Goal: Information Seeking & Learning: Learn about a topic

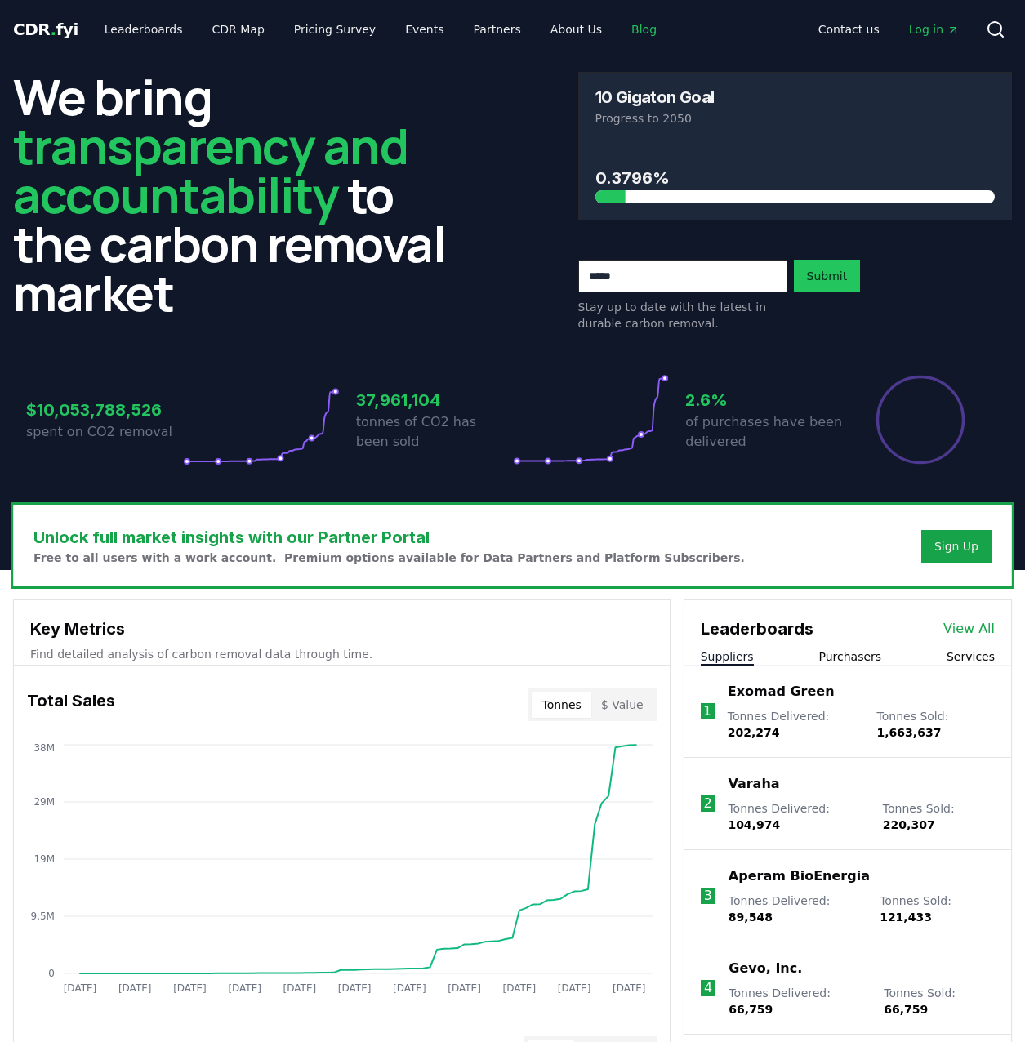
click at [618, 28] on link "Blog" at bounding box center [643, 29] width 51 height 29
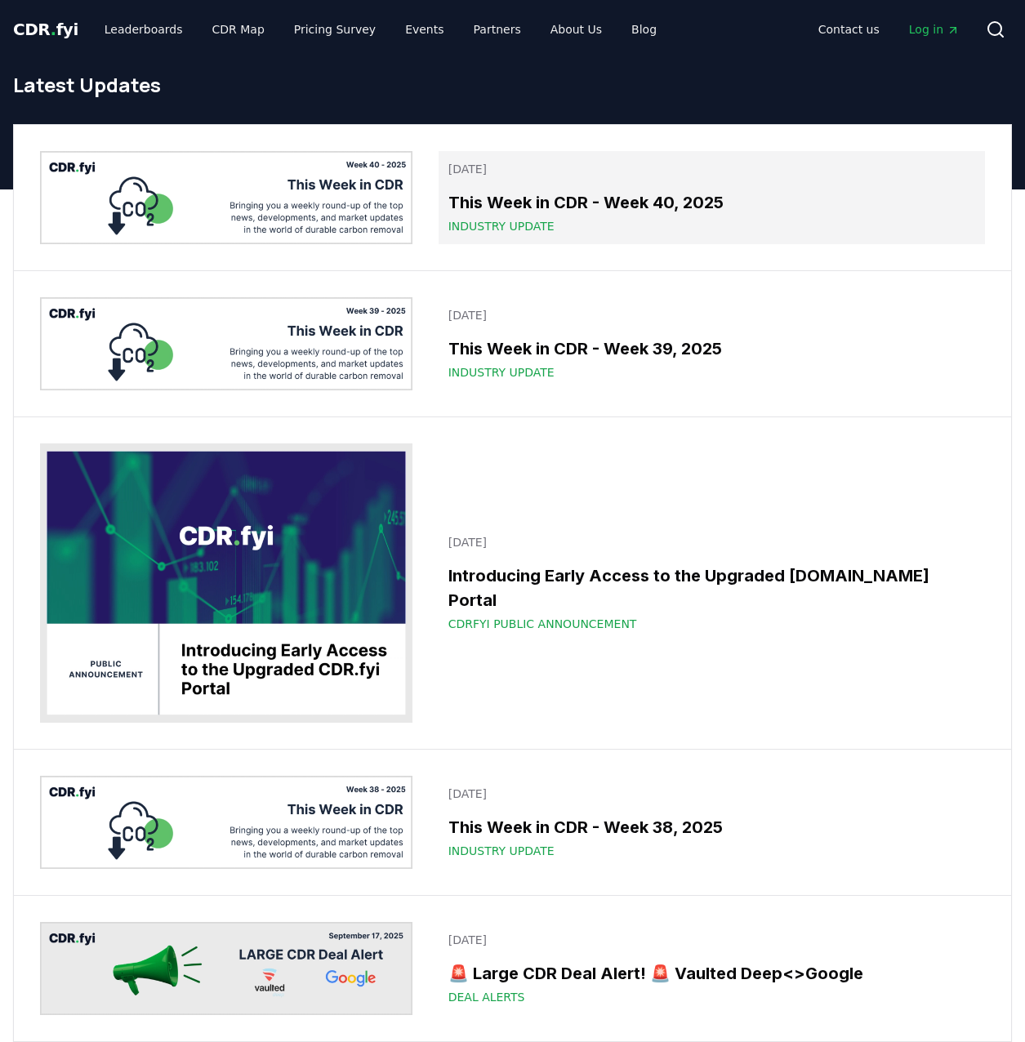
click at [616, 212] on h3 "This Week in CDR - Week 40, 2025" at bounding box center [711, 202] width 527 height 24
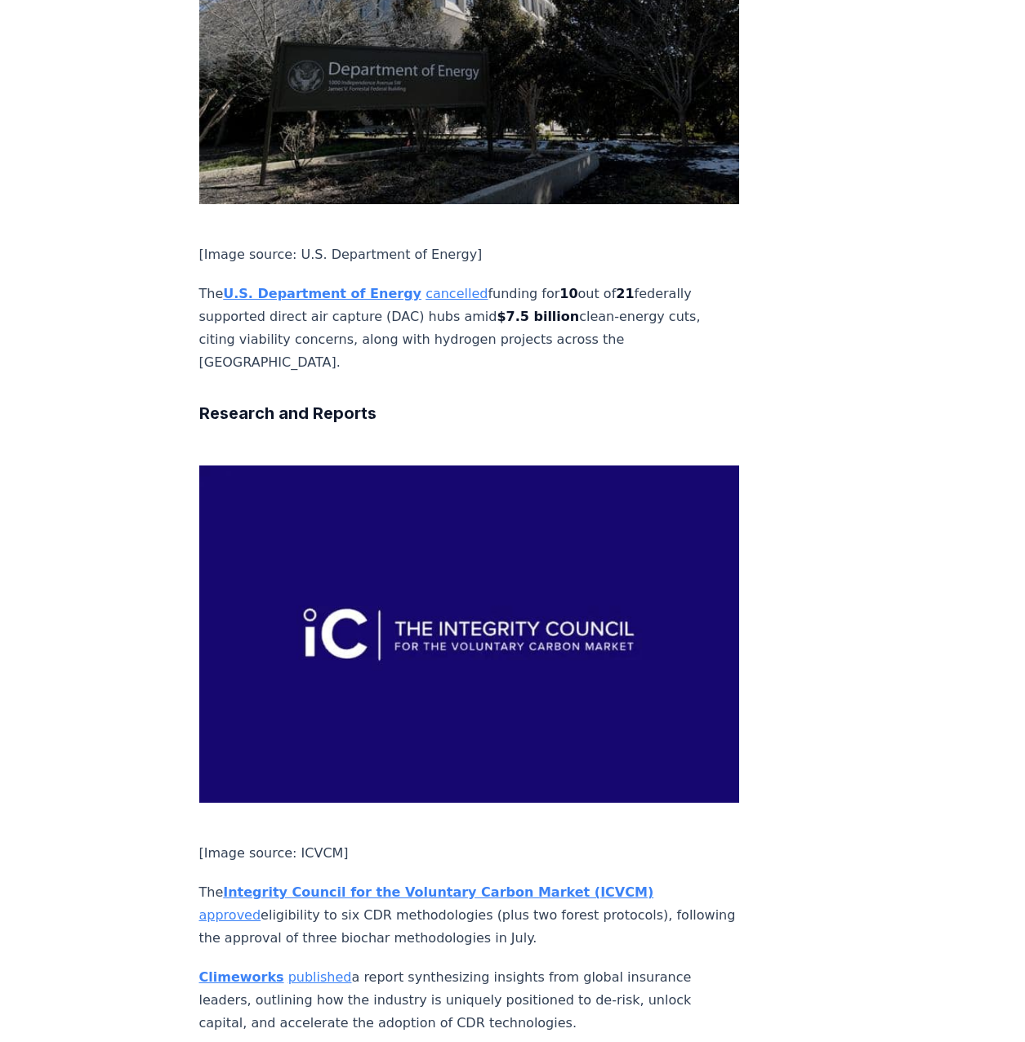
scroll to position [3416, 0]
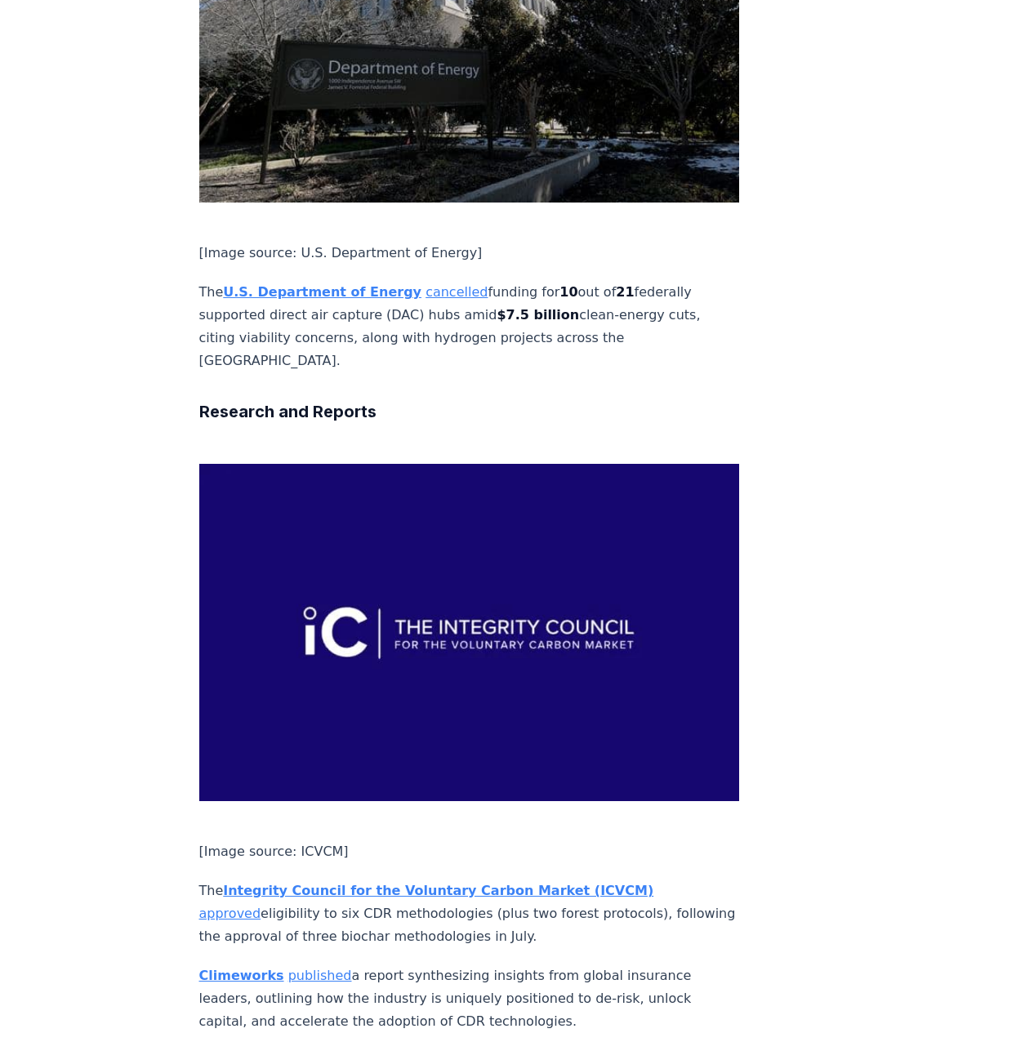
click at [315, 967] on link "published" at bounding box center [320, 975] width 64 height 16
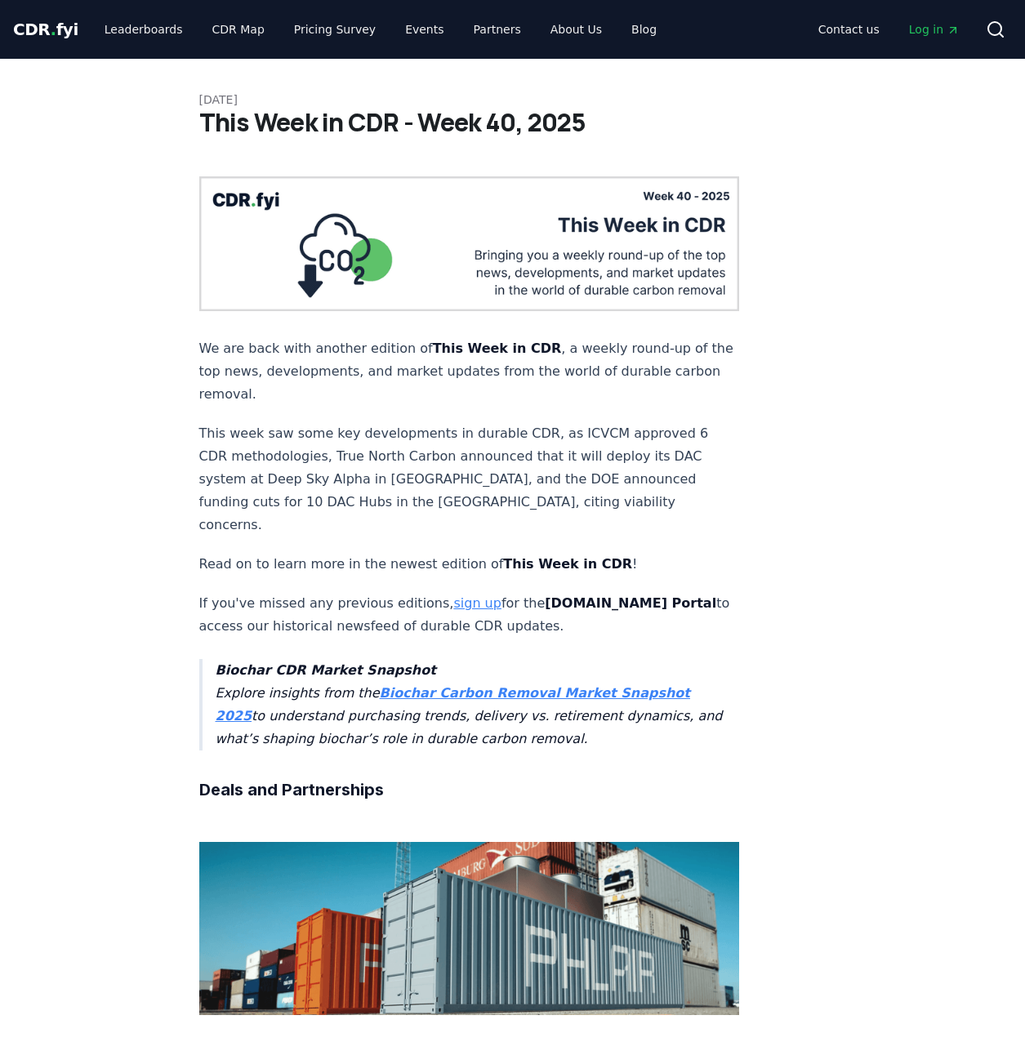
scroll to position [3258, 0]
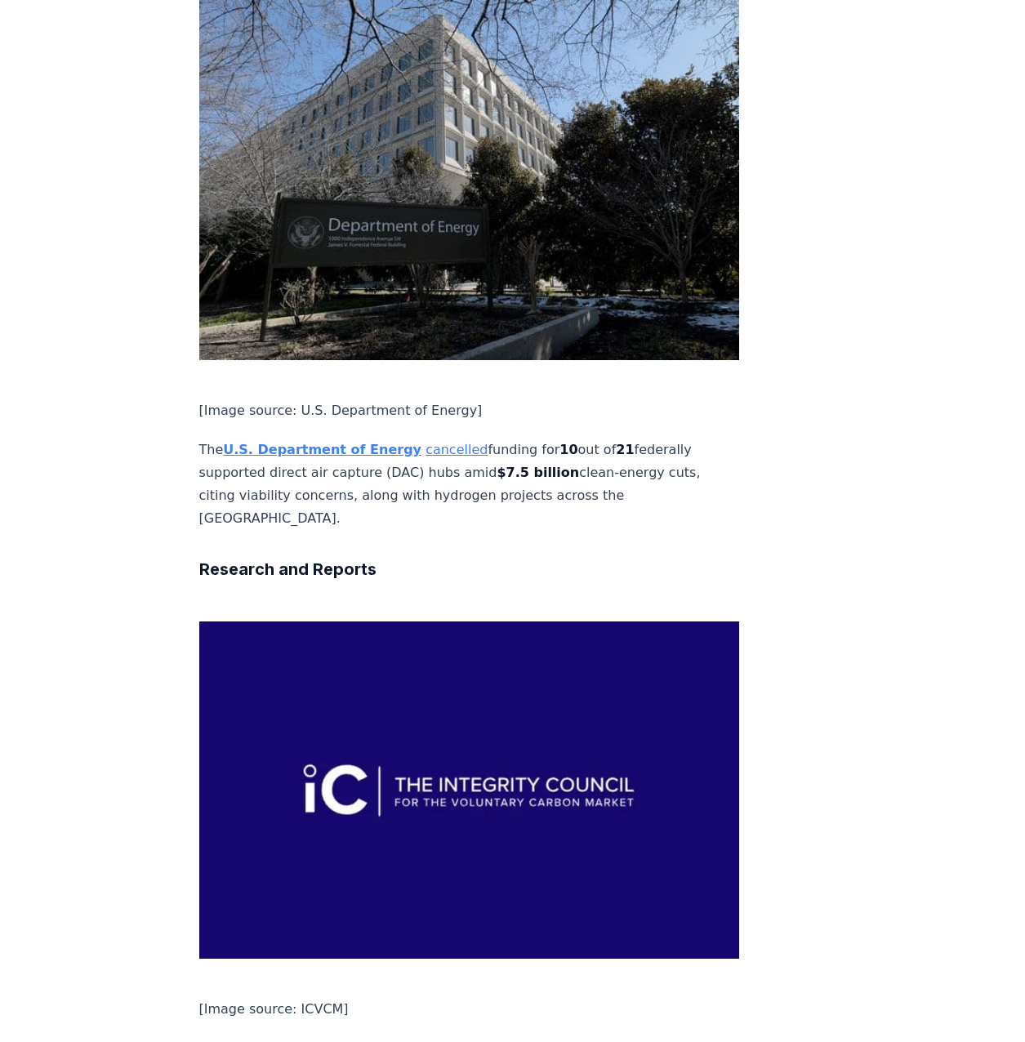
drag, startPoint x: 0, startPoint y: 0, endPoint x: 73, endPoint y: 741, distance: 744.9
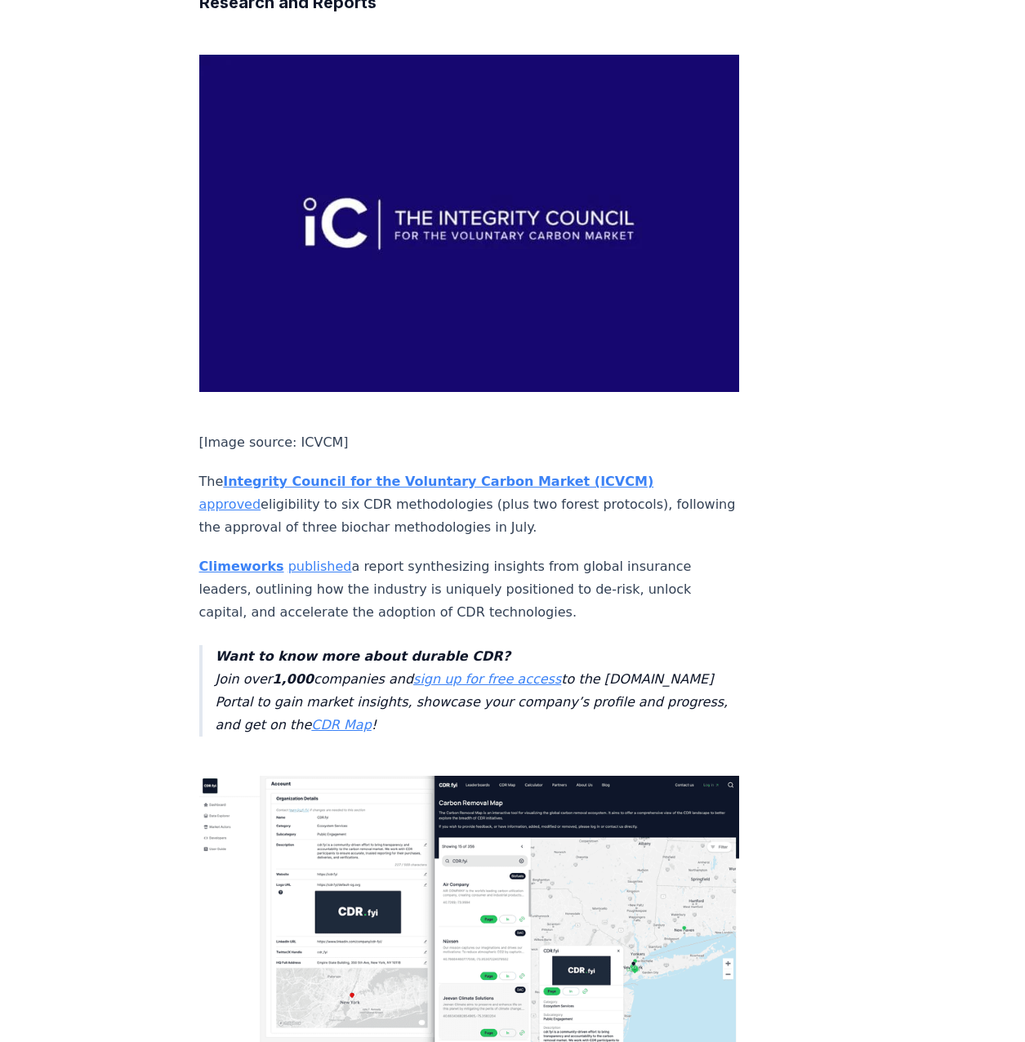
scroll to position [3828, 0]
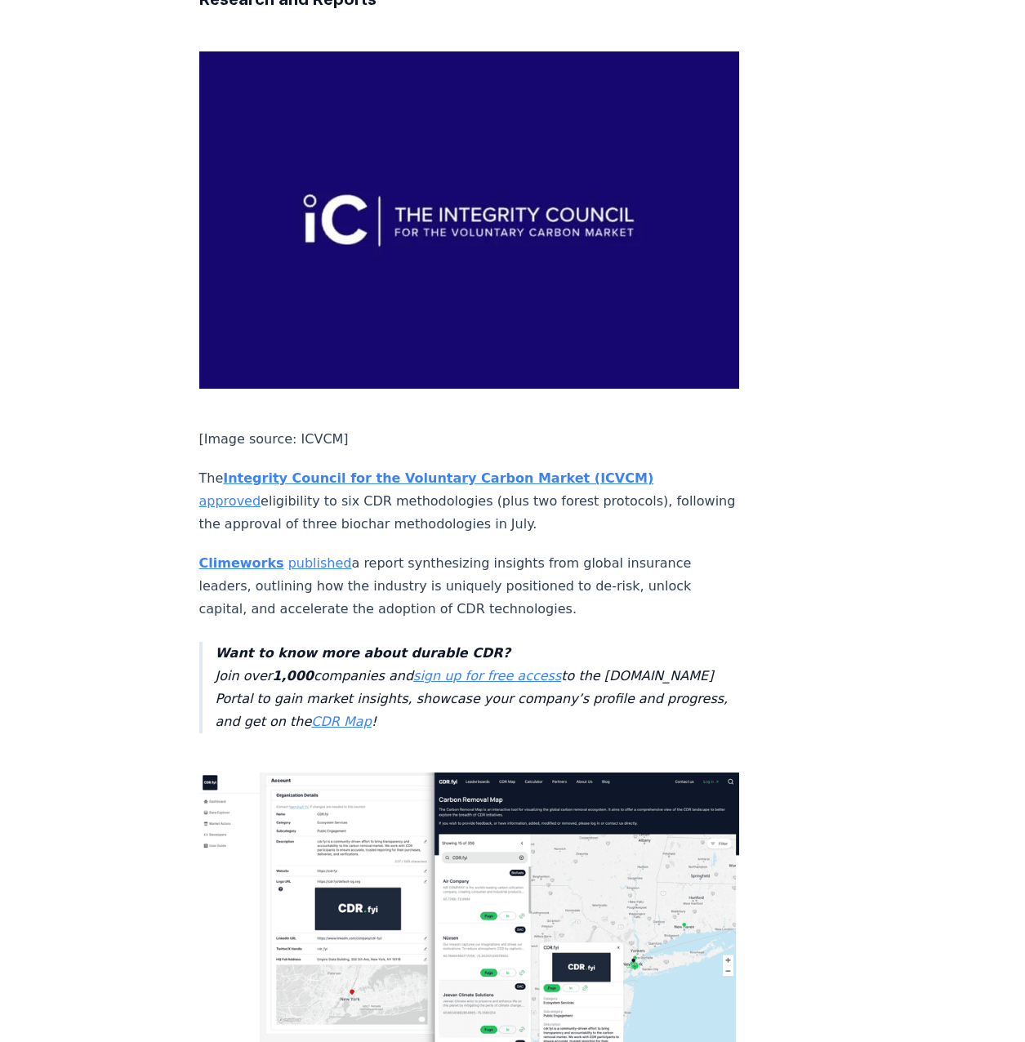
drag, startPoint x: 354, startPoint y: 664, endPoint x: 350, endPoint y: 949, distance: 284.9
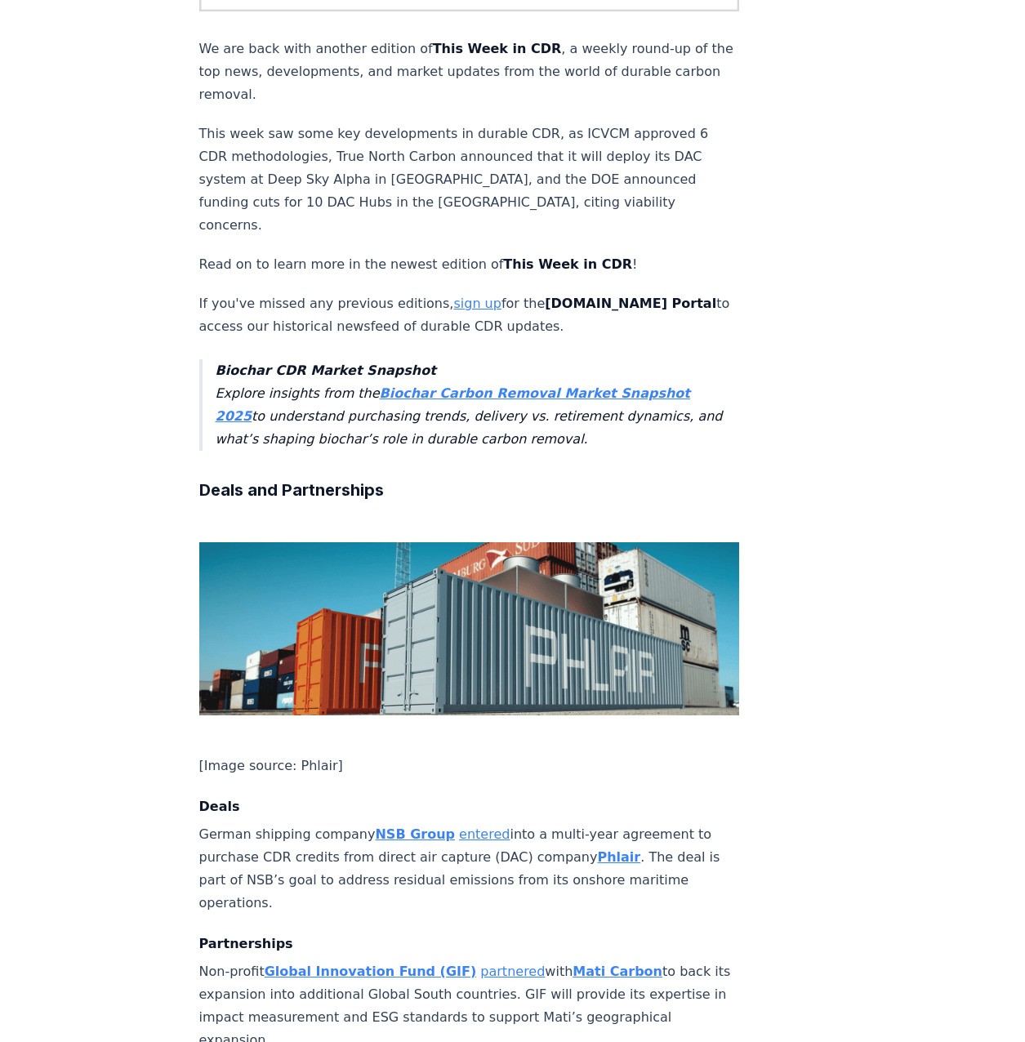
scroll to position [0, 0]
